Goal: Information Seeking & Learning: Learn about a topic

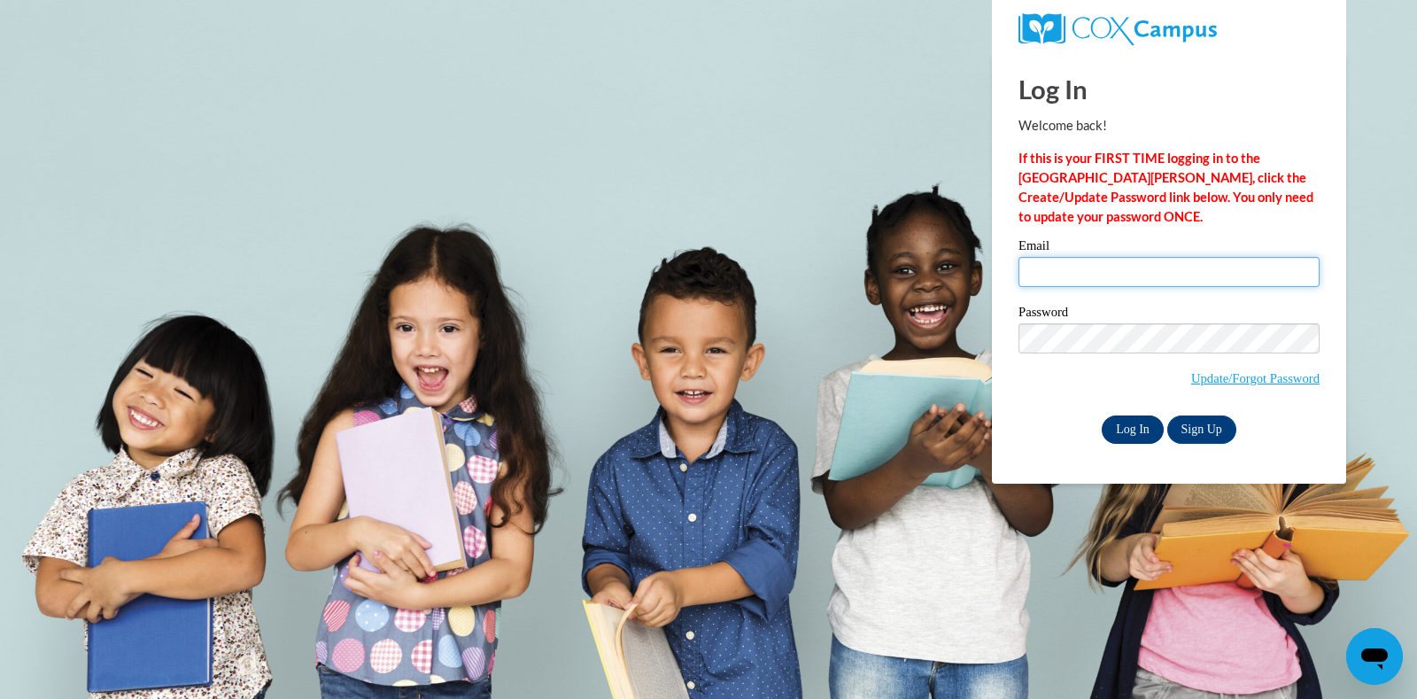
type input "smurillo@atlantaspeechschool.org"
click at [1137, 430] on input "Log In" at bounding box center [1133, 429] width 62 height 28
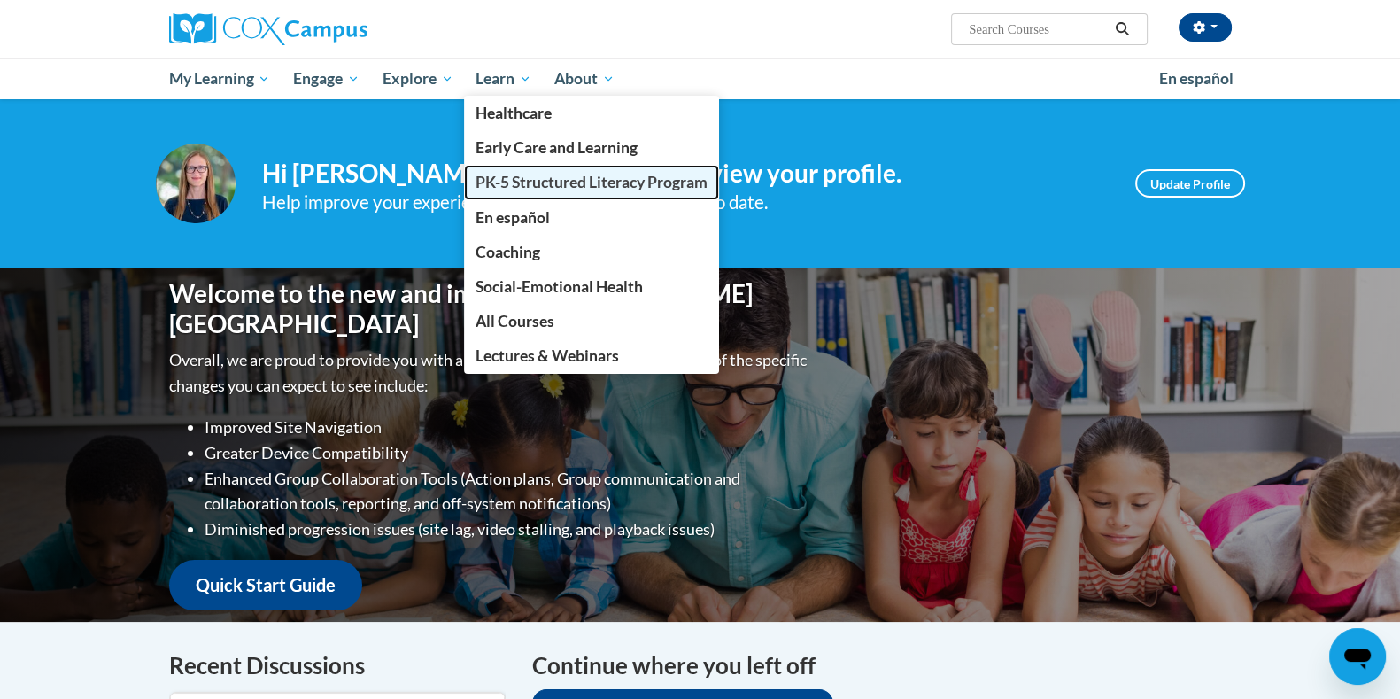
click at [529, 185] on span "PK-5 Structured Literacy Program" at bounding box center [592, 182] width 232 height 19
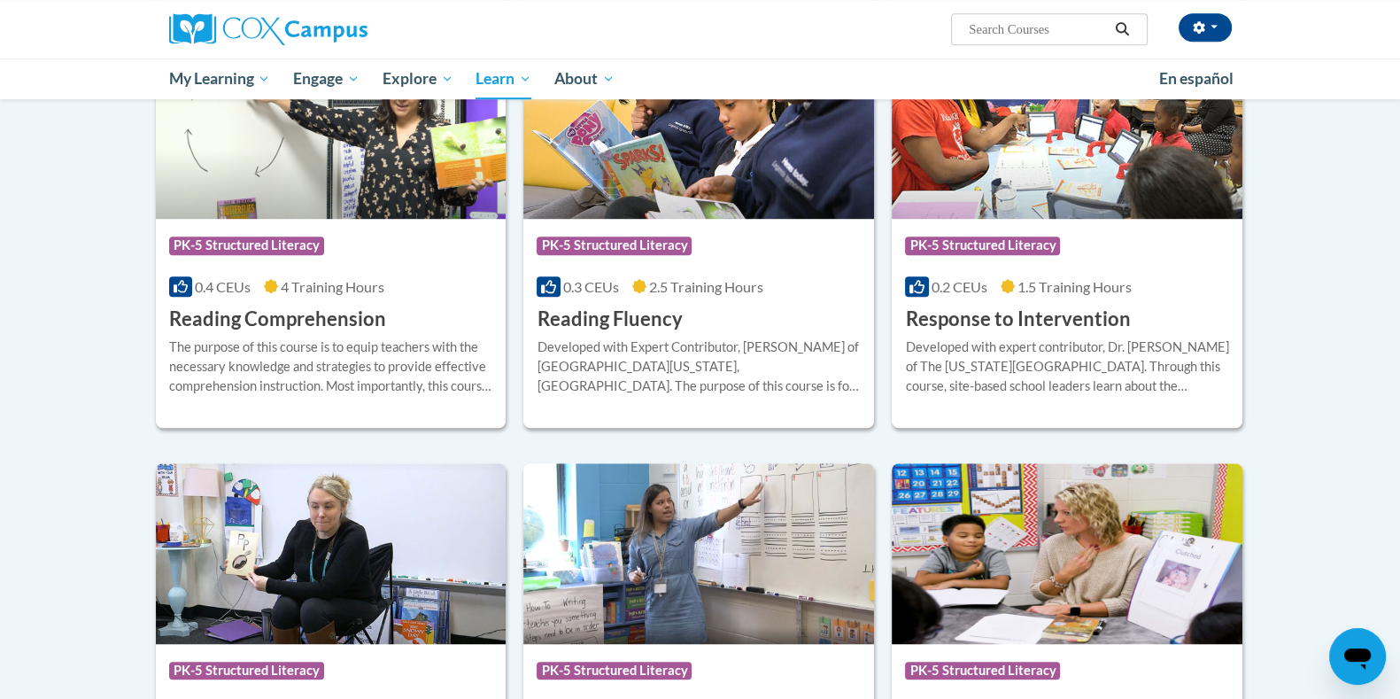
scroll to position [1882, 0]
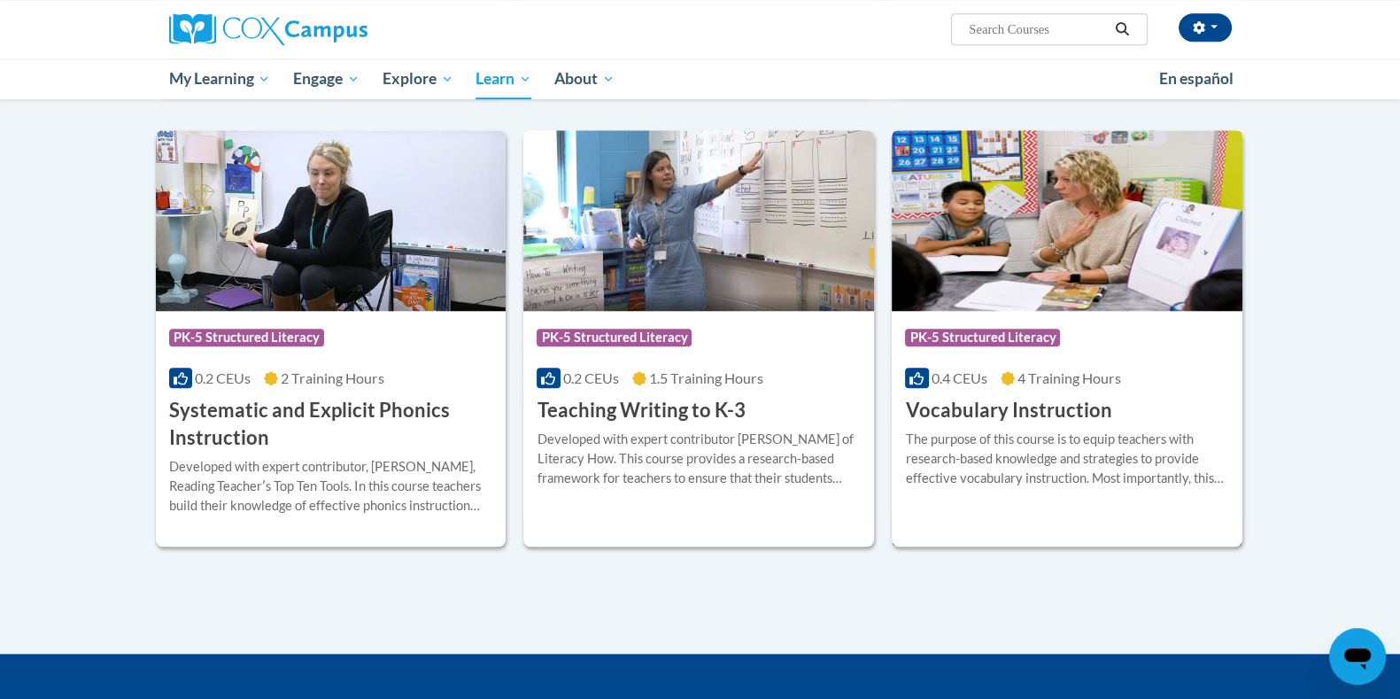
click at [953, 444] on div "The purpose of this course is to equip teachers with research-based knowledge a…" at bounding box center [1067, 459] width 324 height 58
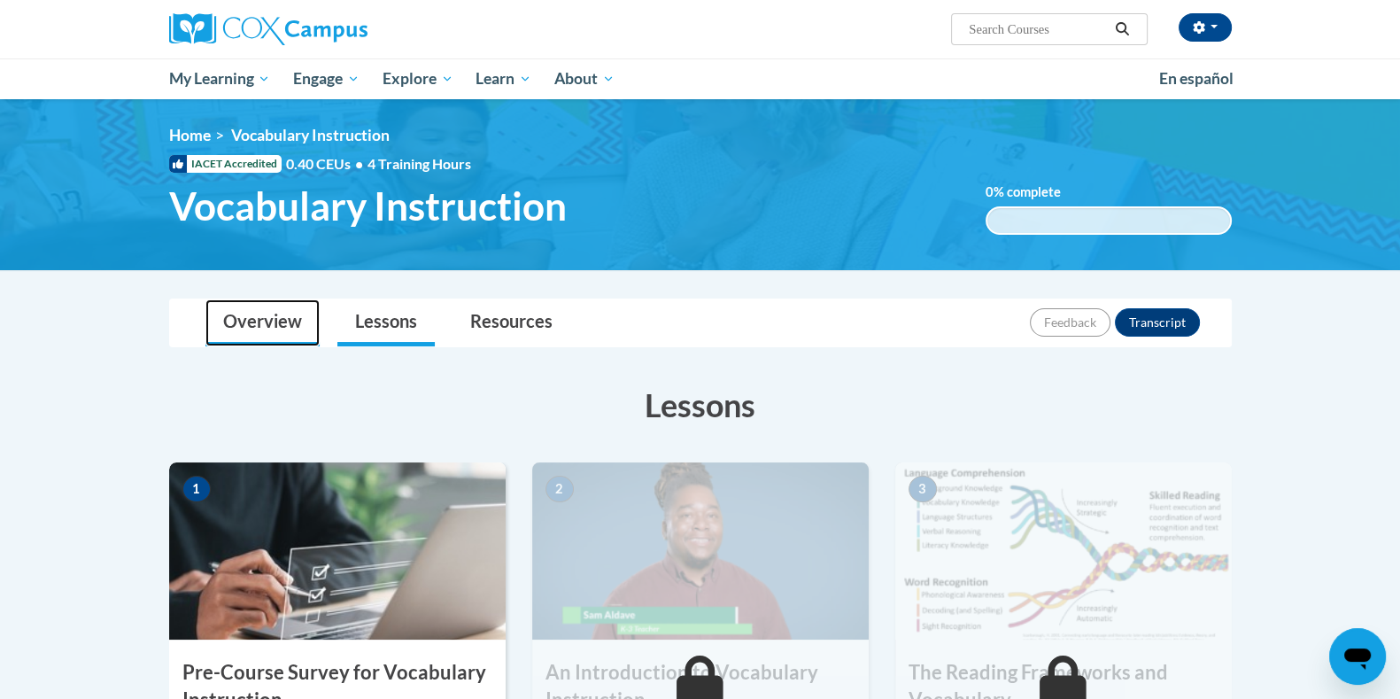
click at [258, 318] on link "Overview" at bounding box center [262, 322] width 114 height 47
